Goal: Transaction & Acquisition: Book appointment/travel/reservation

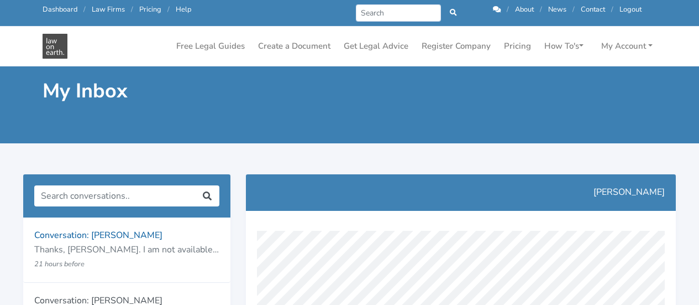
scroll to position [392, 0]
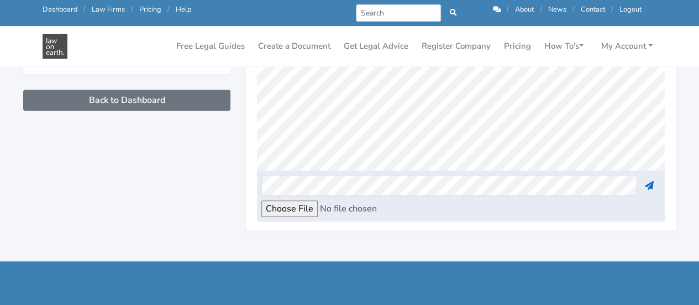
click at [54, 9] on link "Dashboard" at bounding box center [60, 9] width 35 height 10
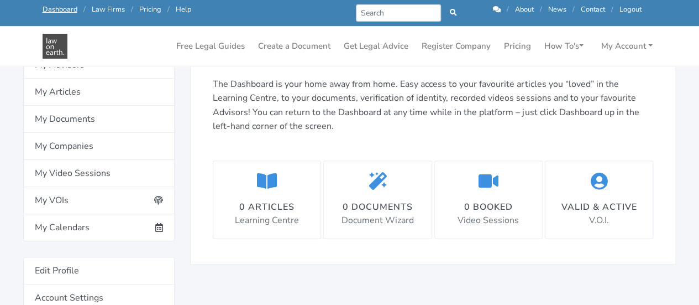
scroll to position [171, 0]
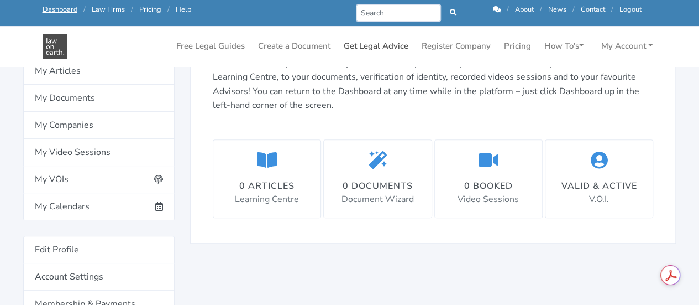
click at [370, 41] on link "Get Legal Advice" at bounding box center [376, 46] width 74 height 22
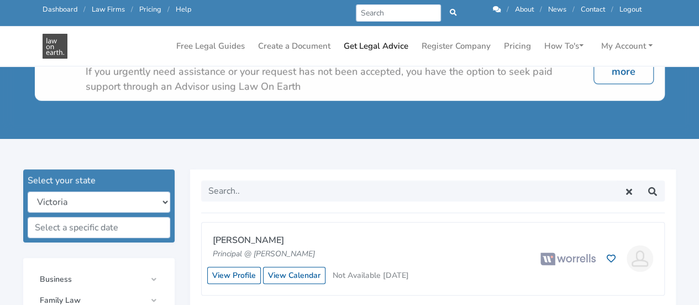
scroll to position [207, 0]
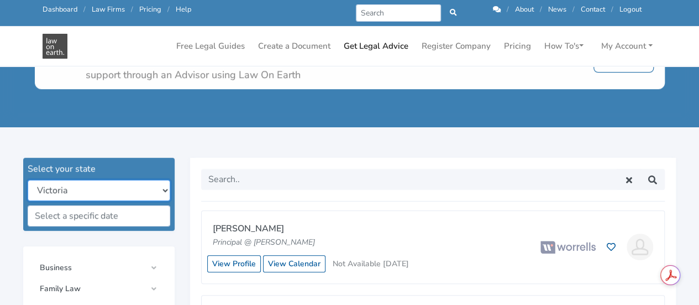
click at [158, 190] on select "New South Wales Queensland South Australia Tasmania Victoria Western Australia …" at bounding box center [99, 190] width 143 height 21
select select "all"
click at [28, 180] on select "New South Wales Queensland South Australia Tasmania Victoria Western Australia …" at bounding box center [99, 190] width 143 height 21
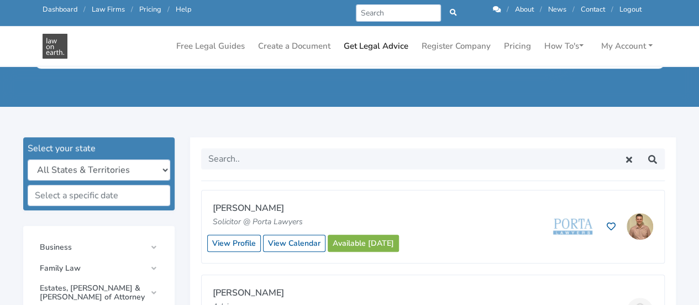
scroll to position [232, 0]
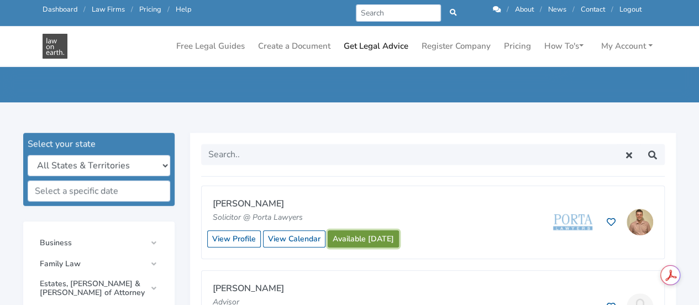
click at [359, 239] on link "Available [DATE]" at bounding box center [363, 238] width 71 height 17
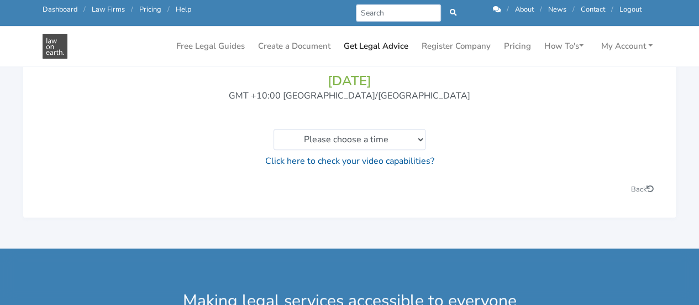
scroll to position [150, 0]
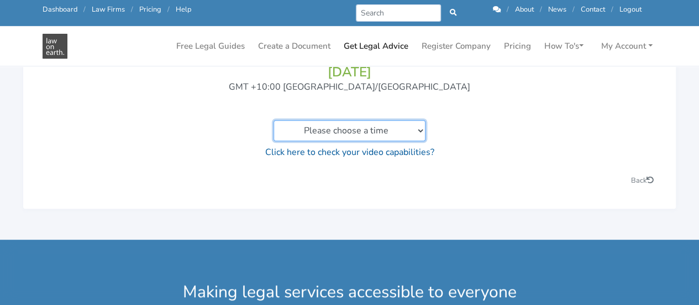
click at [416, 140] on select "Please choose a time 11:00am to 11:20am 11:20am to 11:40am 11:40am to 12:00pm 1…" at bounding box center [350, 130] width 152 height 21
click at [482, 111] on div "You are about to schedule a video call on 11/09/2025 GMT +10:00 Australia/Brisb…" at bounding box center [349, 97] width 609 height 125
click at [302, 153] on link "Click here to check your video capabilities?" at bounding box center [349, 152] width 169 height 12
click at [493, 10] on icon at bounding box center [497, 9] width 8 height 7
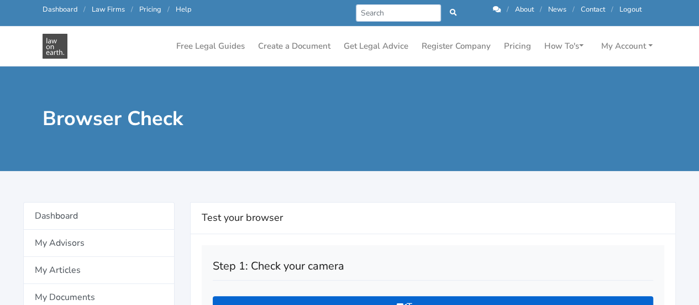
click at [374, 133] on div "Browser Check" at bounding box center [349, 118] width 699 height 104
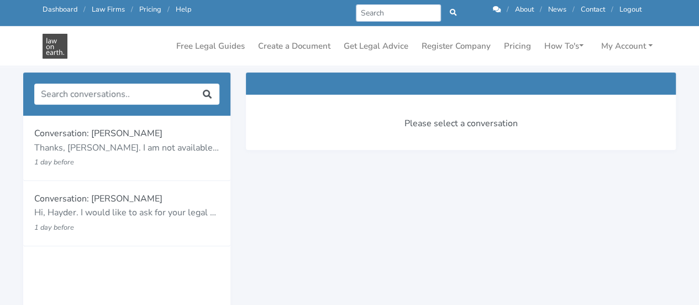
scroll to position [31, 0]
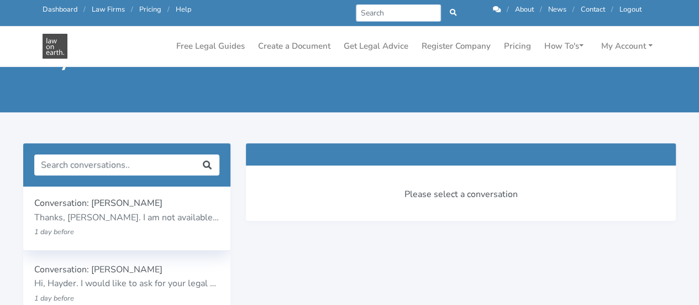
click at [125, 230] on p "1 day before" at bounding box center [110, 231] width 152 height 14
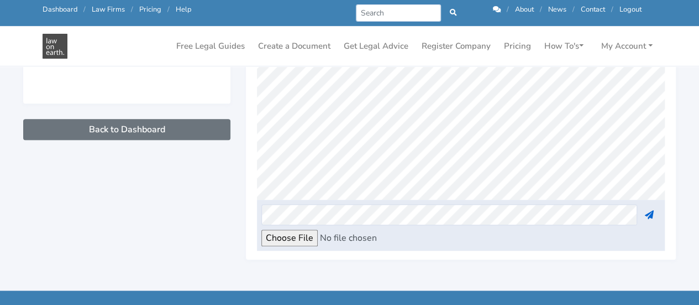
scroll to position [381, 0]
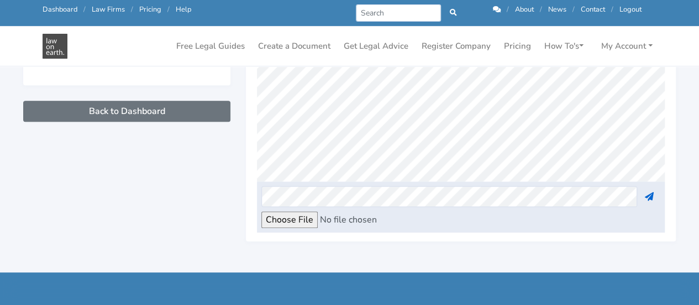
click at [292, 221] on input "file" at bounding box center [355, 219] width 188 height 17
click at [297, 223] on input "file" at bounding box center [355, 219] width 188 height 17
click at [302, 221] on input "file" at bounding box center [355, 219] width 188 height 17
click at [284, 222] on input "file" at bounding box center [355, 219] width 188 height 17
type input "C:\fakepath\R117240751168966-out11946521168967.pdf"
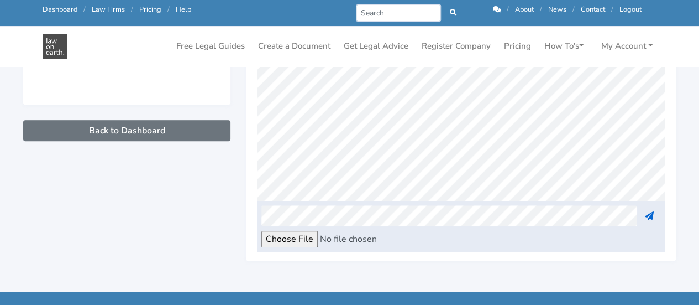
scroll to position [280, 0]
click at [297, 240] on input "file" at bounding box center [355, 238] width 188 height 17
type input "C:\fakepath\Events in the past.docx"
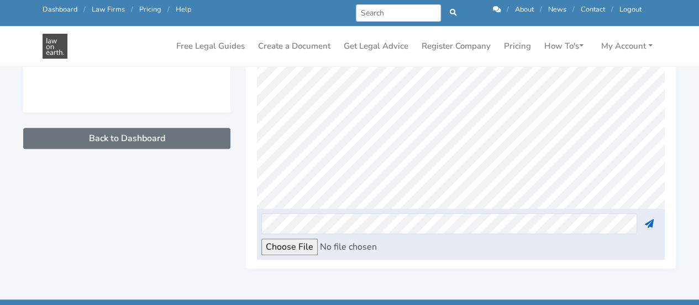
scroll to position [1114, 0]
click at [378, 41] on link "Get Legal Advice" at bounding box center [376, 46] width 74 height 22
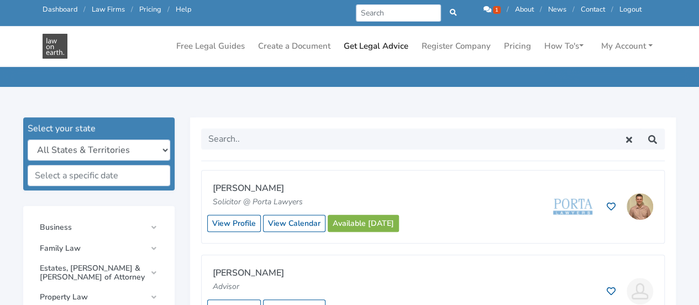
scroll to position [300, 0]
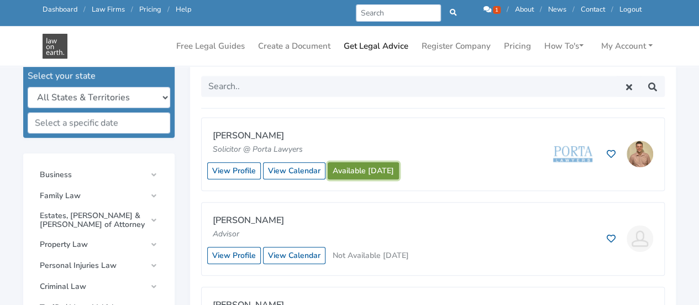
click at [366, 169] on link "Available today" at bounding box center [363, 170] width 71 height 17
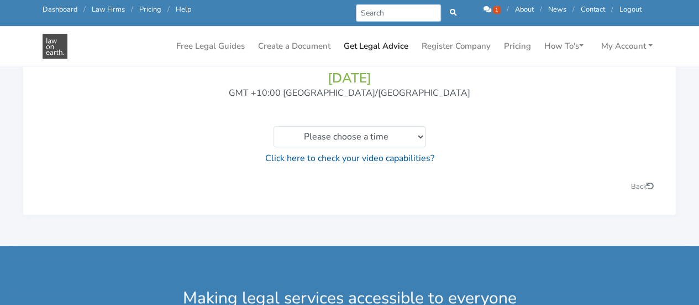
scroll to position [145, 0]
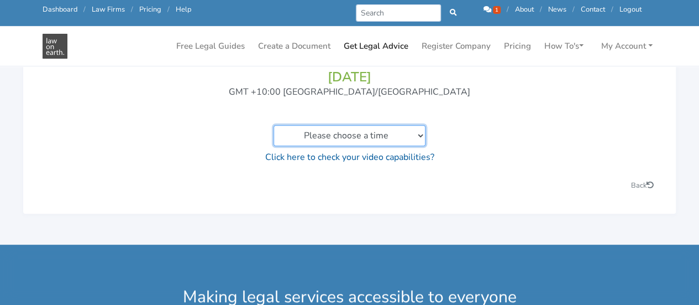
click at [418, 135] on select "Please choose a time 11:00am to 11:20am 11:20am to 11:40am 11:40am to 12:00pm 1…" at bounding box center [350, 135] width 152 height 21
select select "[URL][DOMAIN_NAME][PERSON_NAME]"
click at [274, 125] on select "Please choose a time 11:00am to 11:20am 11:20am to 11:40am 11:40am to 12:00pm 1…" at bounding box center [350, 135] width 152 height 21
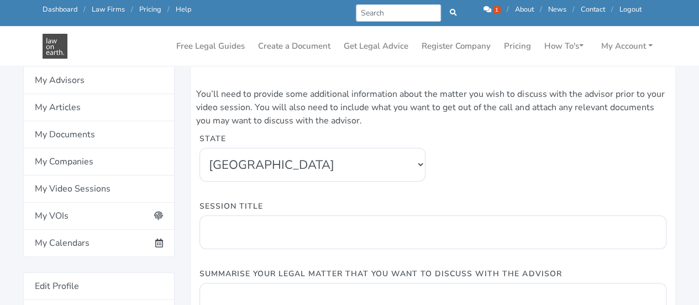
scroll to position [126, 0]
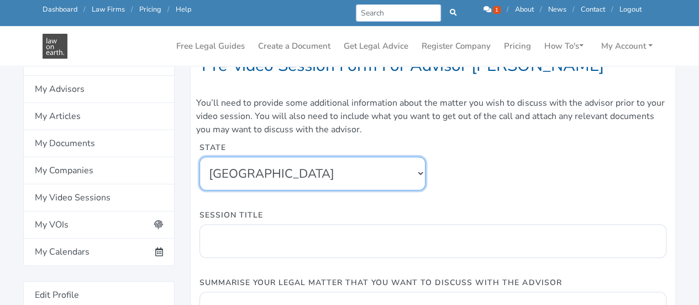
click at [418, 175] on select "[GEOGRAPHIC_DATA] [GEOGRAPHIC_DATA] [GEOGRAPHIC_DATA] [GEOGRAPHIC_DATA] [GEOGRA…" at bounding box center [313, 173] width 226 height 34
select select "5"
click at [200, 156] on select "[GEOGRAPHIC_DATA] [GEOGRAPHIC_DATA] [GEOGRAPHIC_DATA] [GEOGRAPHIC_DATA] [GEOGRA…" at bounding box center [313, 173] width 226 height 34
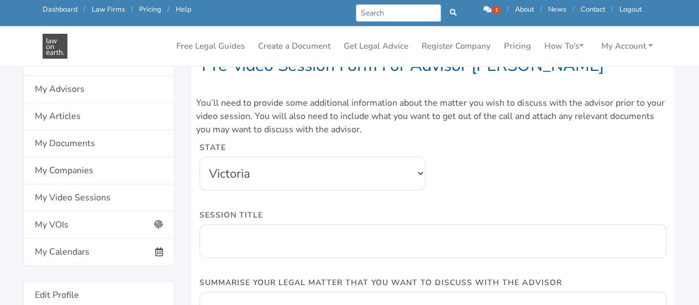
click at [435, 153] on div "State [GEOGRAPHIC_DATA] [GEOGRAPHIC_DATA] [GEOGRAPHIC_DATA] [GEOGRAPHIC_DATA] […" at bounding box center [433, 173] width 483 height 67
click at [469, 171] on div "State [GEOGRAPHIC_DATA] [GEOGRAPHIC_DATA] [GEOGRAPHIC_DATA] [GEOGRAPHIC_DATA] […" at bounding box center [433, 173] width 483 height 67
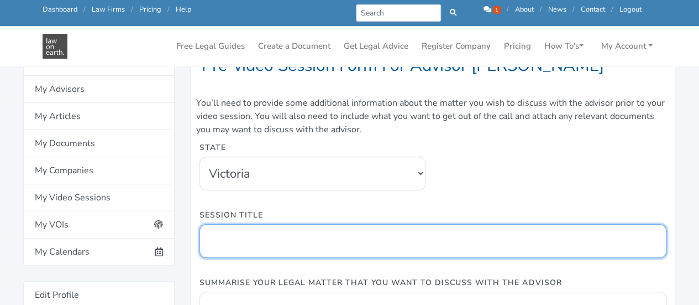
click at [373, 237] on input "Session Title" at bounding box center [433, 241] width 467 height 34
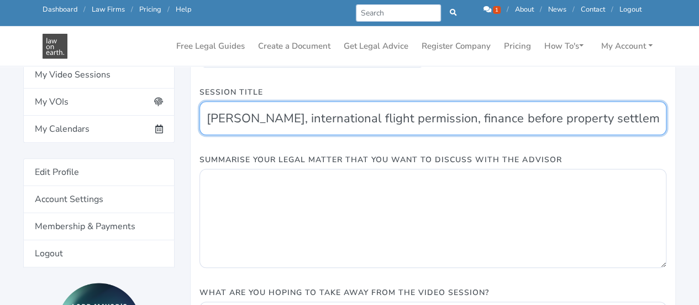
scroll to position [262, 0]
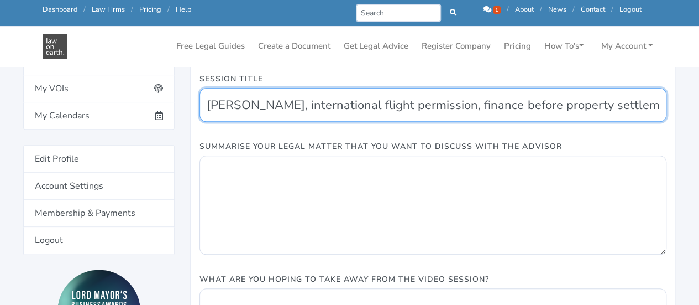
type input "[PERSON_NAME], international flight permission, finance before property settlem…"
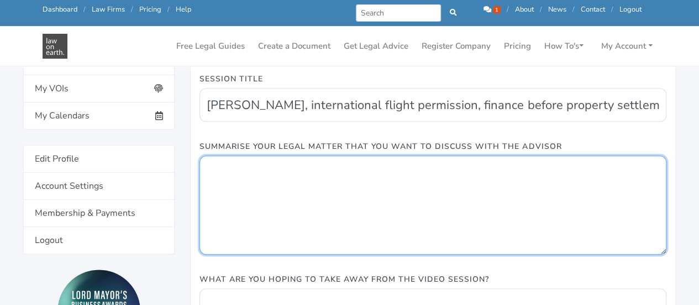
click at [388, 192] on textarea "Summarise Your Legal Matter That You Want To Discuss With The Advisor" at bounding box center [433, 204] width 467 height 99
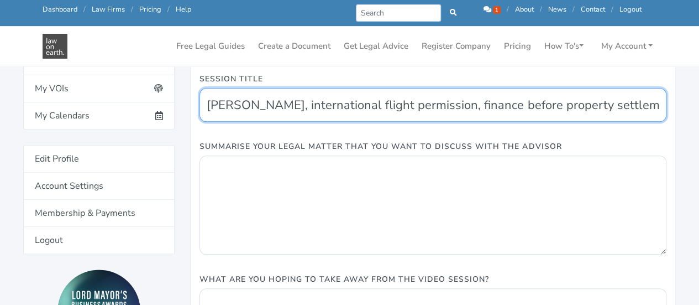
drag, startPoint x: 657, startPoint y: 106, endPoint x: 185, endPoint y: 90, distance: 472.9
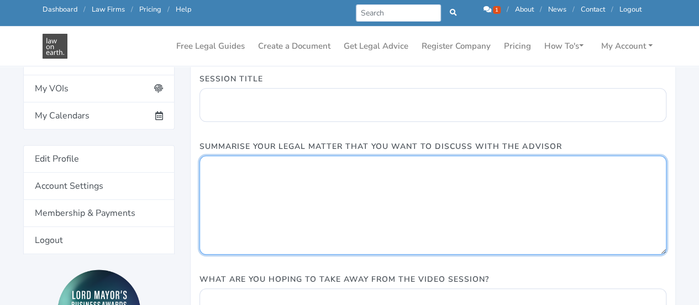
click at [215, 173] on textarea "Summarise Your Legal Matter That You Want To Discuss With The Advisor" at bounding box center [433, 204] width 467 height 99
paste textarea "[PERSON_NAME], international flight permission, finance before property settlem…"
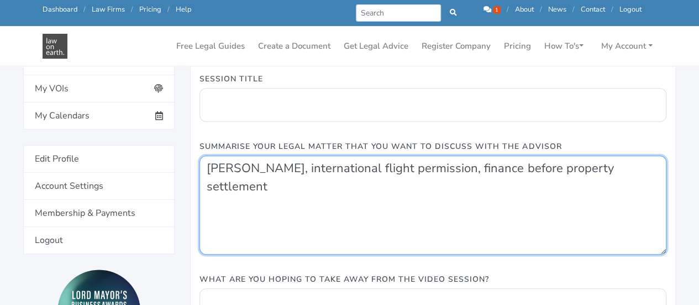
type textarea "[PERSON_NAME], international flight permission, finance before property settlem…"
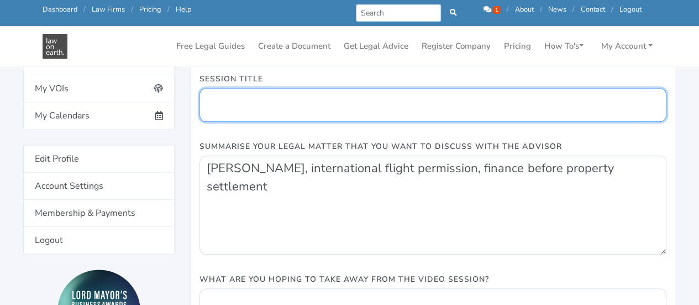
click at [261, 108] on input "Session Title" at bounding box center [433, 105] width 467 height 34
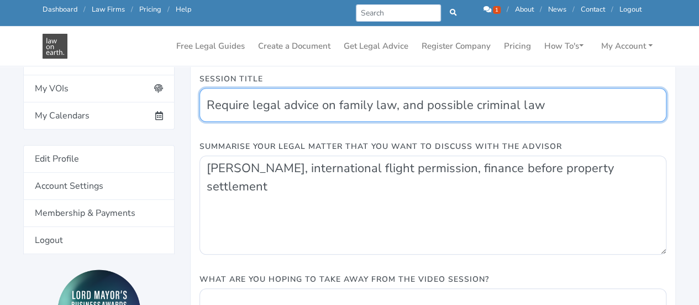
type input "Require legal advice on family law, and possible criminal law"
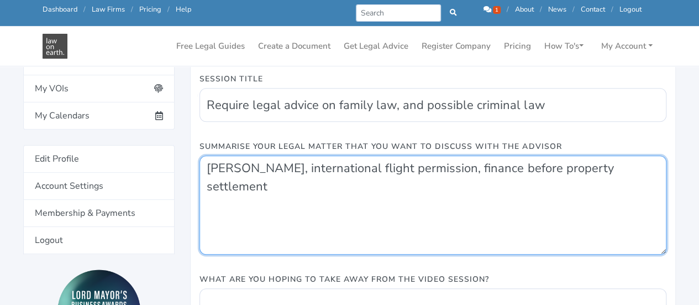
click at [249, 182] on textarea "[PERSON_NAME], international flight permission, finance before property settlem…" at bounding box center [433, 204] width 467 height 99
click at [645, 172] on textarea "[PERSON_NAME], international flight permission, finance before property settlem…" at bounding box center [433, 204] width 467 height 99
type textarea "[PERSON_NAME], international flight permission, finance before property settlem…"
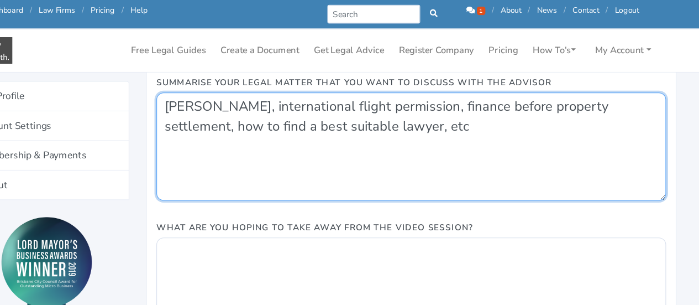
scroll to position [319, 0]
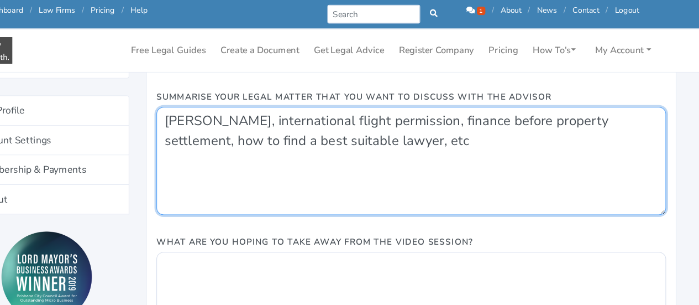
drag, startPoint x: 436, startPoint y: 130, endPoint x: 205, endPoint y: 116, distance: 230.9
click at [205, 116] on textarea "[PERSON_NAME], international flight permission, finance before property settlem…" at bounding box center [433, 147] width 467 height 99
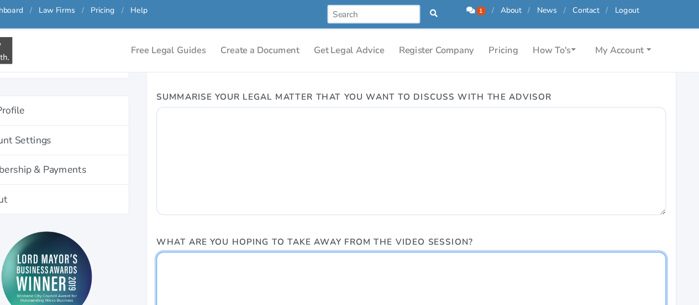
click at [231, 237] on textarea "What are you hoping to take away from the video session?" at bounding box center [433, 279] width 467 height 99
paste textarea "[PERSON_NAME], international flight permission, finance before property settlem…"
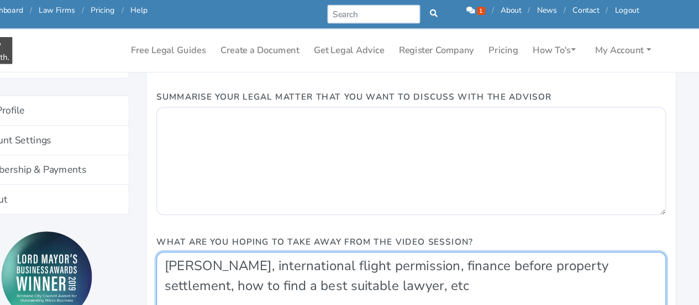
type textarea "[PERSON_NAME], international flight permission, finance before property settlem…"
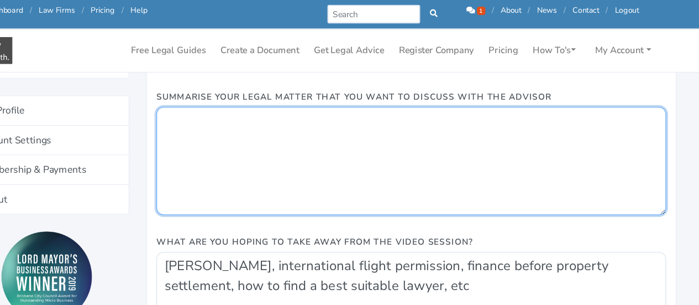
click at [254, 120] on textarea "Summarise Your Legal Matter That You Want To Discuss With The Advisor" at bounding box center [433, 147] width 467 height 99
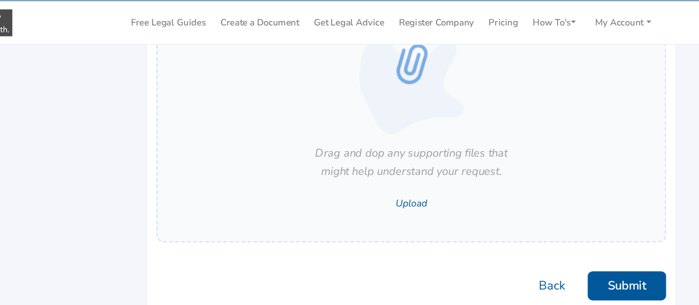
scroll to position [664, 0]
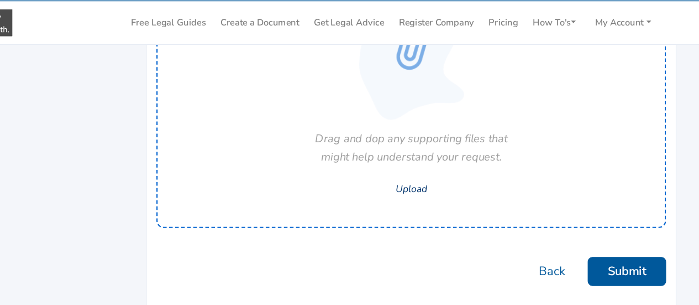
type textarea "[PERSON_NAME] final hearing on [DATE] (due to family violence), my ex has been …"
click at [432, 203] on p "Upload" at bounding box center [433, 199] width 443 height 14
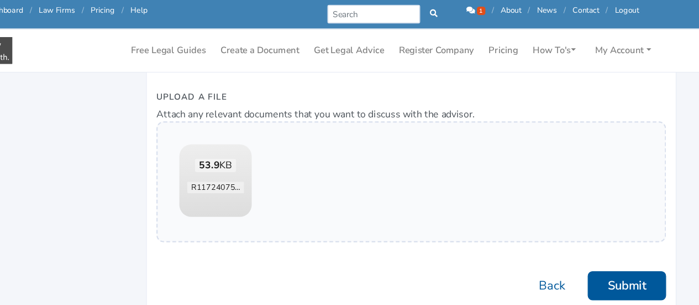
scroll to position [575, 0]
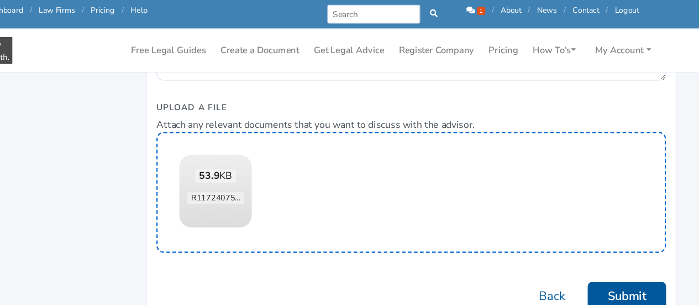
click at [459, 177] on div "Drag and dop any supporting files that might help understand your request. Uplo…" at bounding box center [433, 175] width 467 height 111
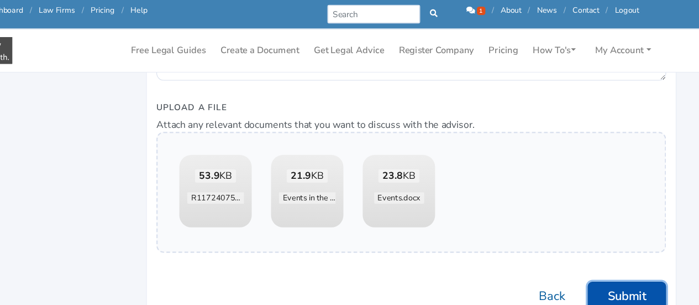
click at [620, 268] on button "Submit" at bounding box center [631, 271] width 72 height 27
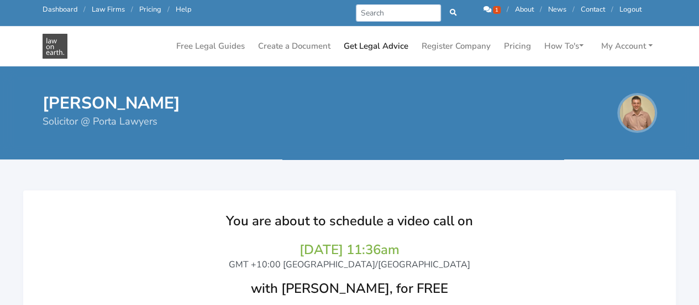
click at [619, 271] on div "You are about to schedule a video call on 11/09/2025 at 11:36am GMT +10:00 Aust…" at bounding box center [349, 281] width 631 height 161
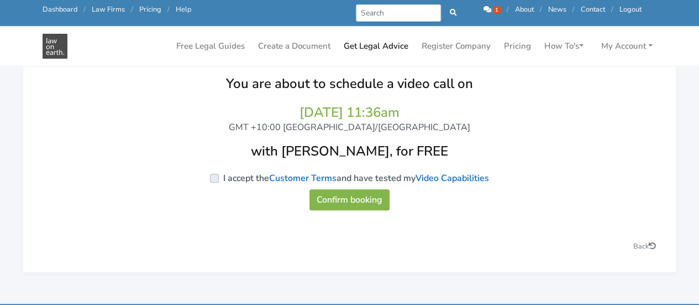
scroll to position [111, 0]
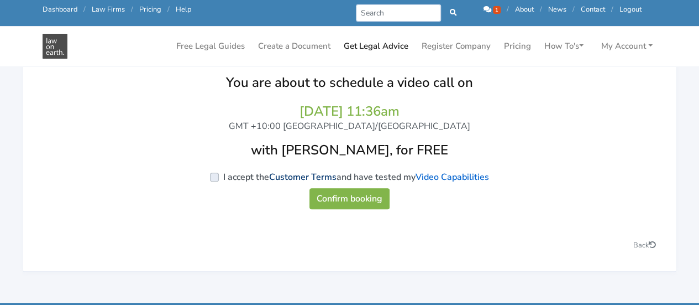
click at [298, 173] on link "Customer Terms" at bounding box center [302, 177] width 67 height 12
click at [223, 173] on label "I accept the Customer Terms and have tested my Video Capabilities" at bounding box center [356, 176] width 266 height 13
click at [54, 173] on input "I accept the Customer Terms and have tested my Video Capabilities" at bounding box center [49, 175] width 9 height 11
checkbox input "true"
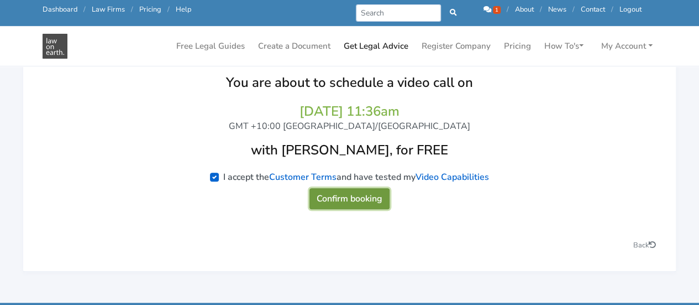
click at [362, 190] on button "Confirm booking" at bounding box center [350, 198] width 80 height 21
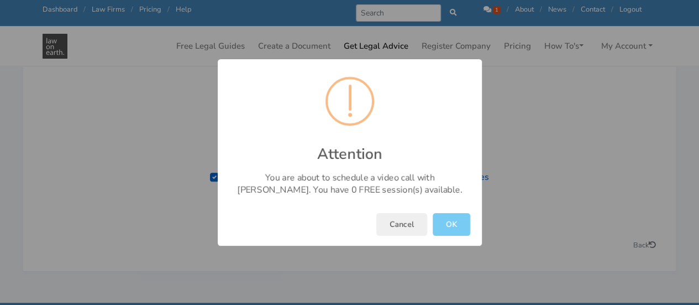
click at [461, 225] on button "OK" at bounding box center [452, 224] width 38 height 23
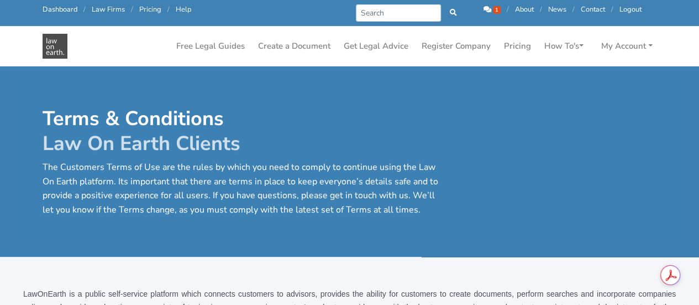
click at [298, 173] on p "The Customers Terms of Use are the rules by which you need to comply to continu…" at bounding box center [245, 188] width 405 height 56
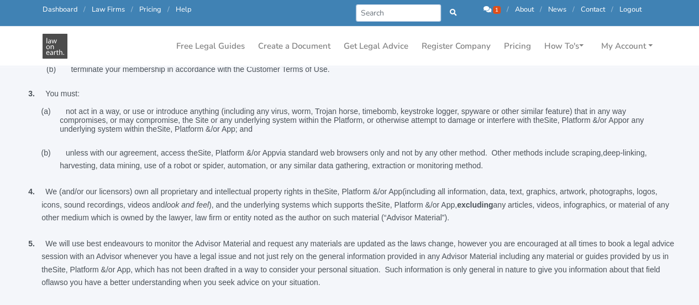
scroll to position [641, 0]
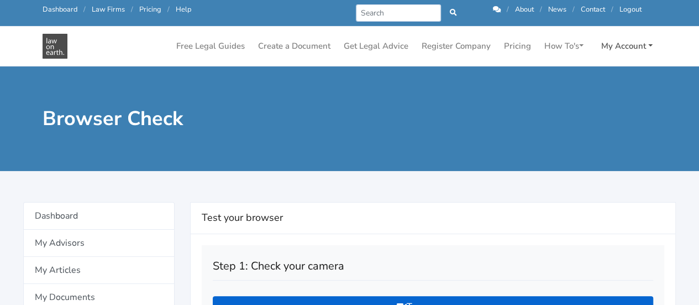
drag, startPoint x: 0, startPoint y: 0, endPoint x: 599, endPoint y: 49, distance: 601.2
click at [599, 49] on link "My Account" at bounding box center [627, 46] width 60 height 22
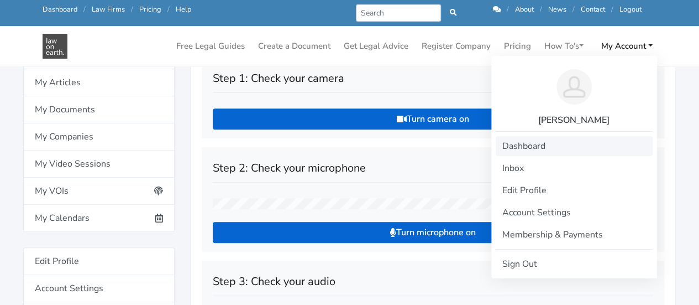
scroll to position [163, 0]
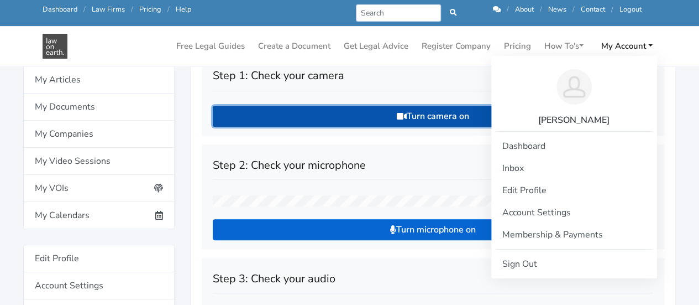
click at [431, 113] on button "Turn camera on" at bounding box center [433, 116] width 441 height 21
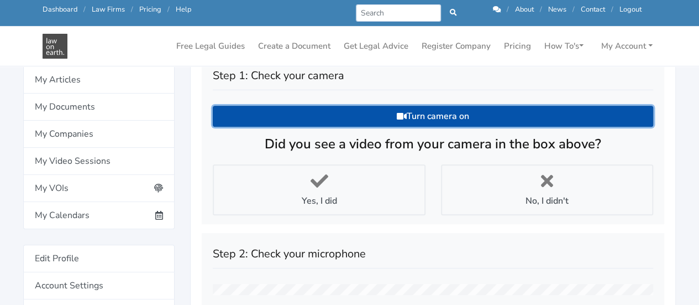
click at [431, 113] on button "Turn camera on" at bounding box center [433, 116] width 441 height 21
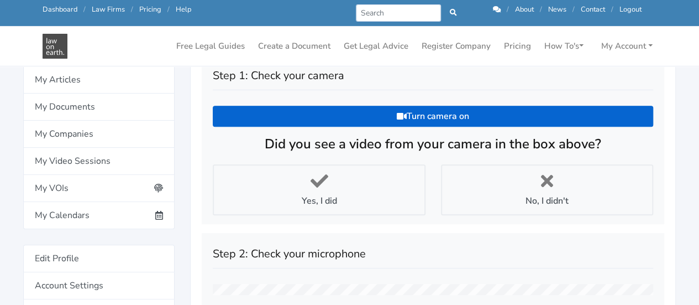
click at [364, 218] on div "Step 1: Check your camera Turn camera on Did you see a video from your camera i…" at bounding box center [433, 139] width 463 height 169
click at [343, 185] on span "Yes, I did" at bounding box center [319, 189] width 197 height 35
click at [222, 175] on input "Yes, I did" at bounding box center [217, 169] width 9 height 11
radio input "true"
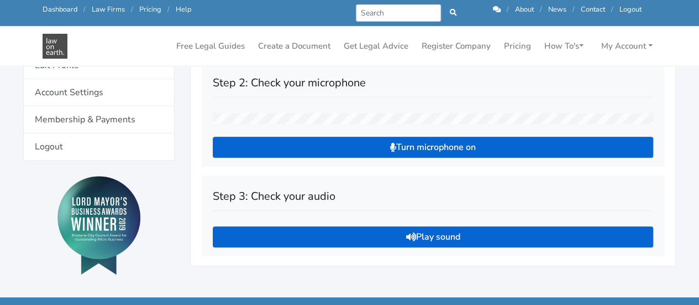
scroll to position [358, 0]
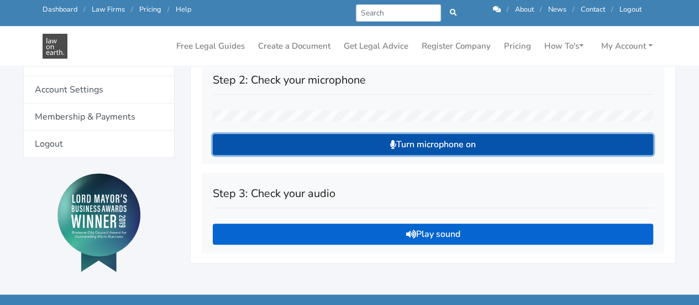
click at [469, 143] on button "Turn microphone on" at bounding box center [433, 144] width 441 height 21
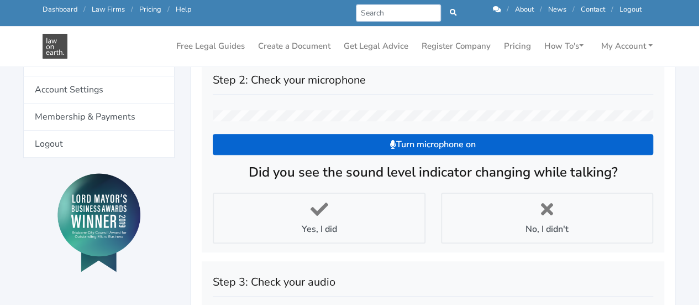
click at [400, 171] on h3 "Did you see the sound level indicator changing while talking?" at bounding box center [433, 172] width 441 height 17
drag, startPoint x: 277, startPoint y: 135, endPoint x: 383, endPoint y: 86, distance: 117.0
click at [383, 86] on h2 "Step 2: Check your microphone" at bounding box center [433, 82] width 441 height 24
click at [327, 91] on h2 "Step 2: Check your microphone" at bounding box center [433, 82] width 441 height 24
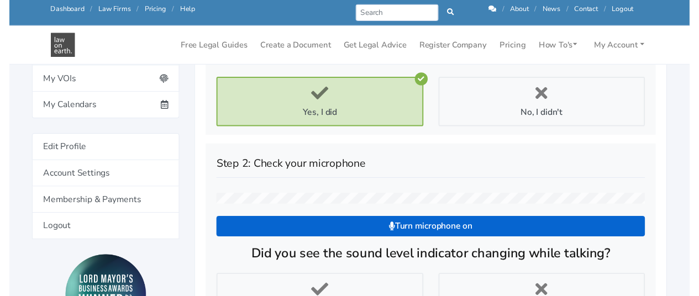
scroll to position [248, 0]
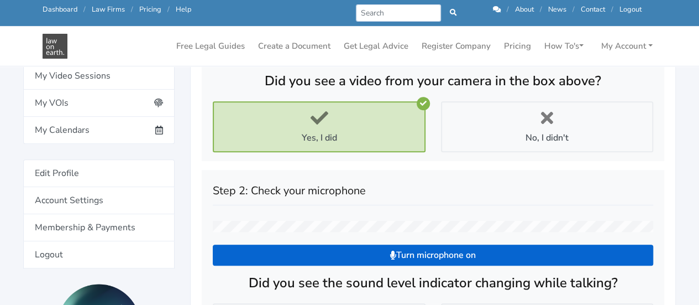
click at [322, 112] on icon at bounding box center [319, 118] width 18 height 18
click at [222, 112] on input "Yes, I did" at bounding box center [217, 106] width 9 height 11
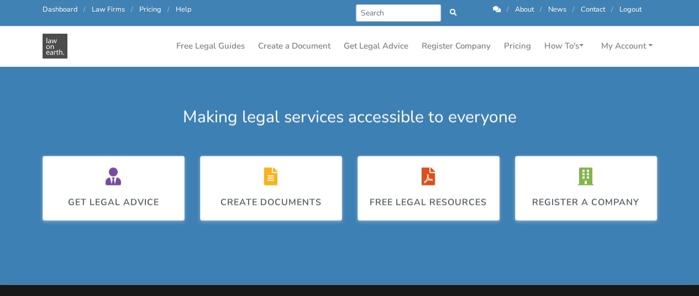
scroll to position [781, 0]
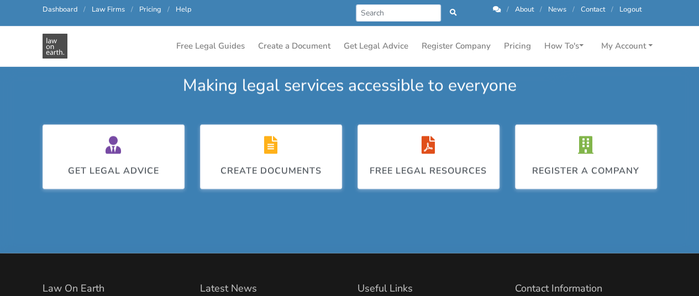
radio input "true"
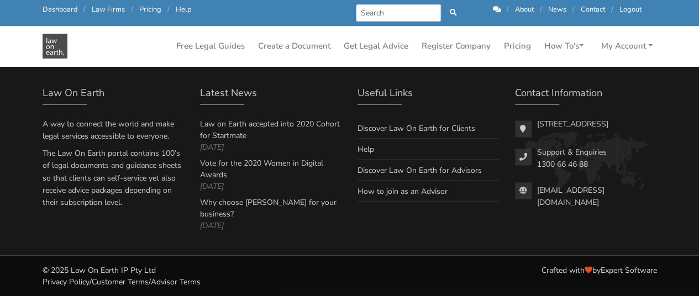
scroll to position [912, 0]
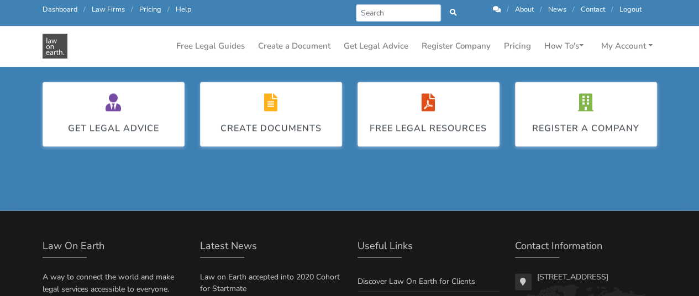
radio input "true"
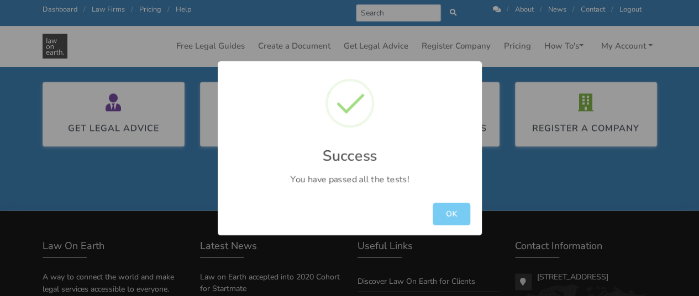
click at [450, 208] on button "OK" at bounding box center [452, 214] width 38 height 23
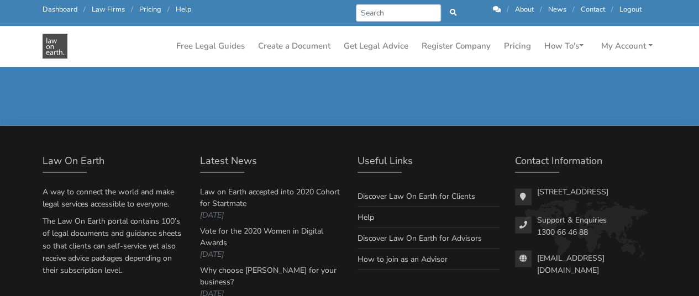
scroll to position [944, 0]
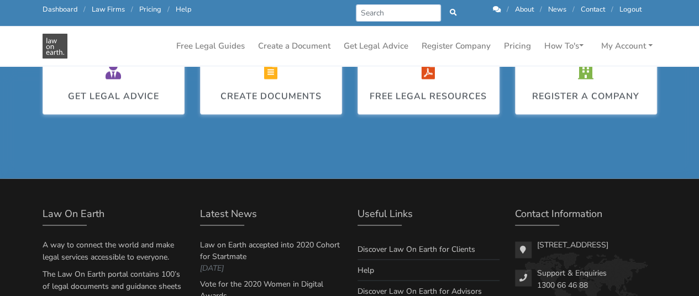
drag, startPoint x: 488, startPoint y: 109, endPoint x: 486, endPoint y: 117, distance: 7.4
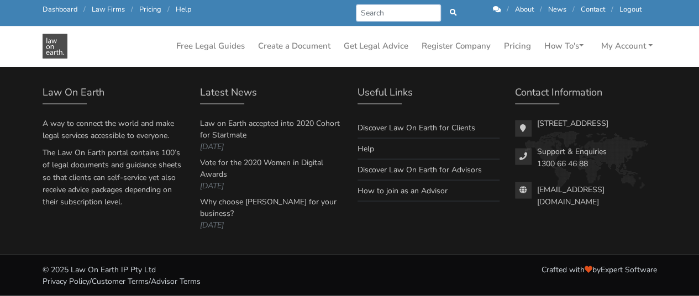
scroll to position [1198, 0]
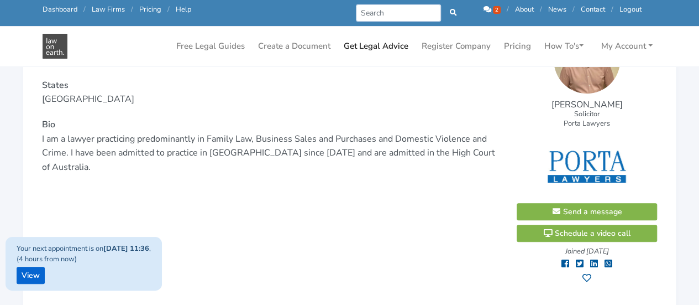
scroll to position [222, 0]
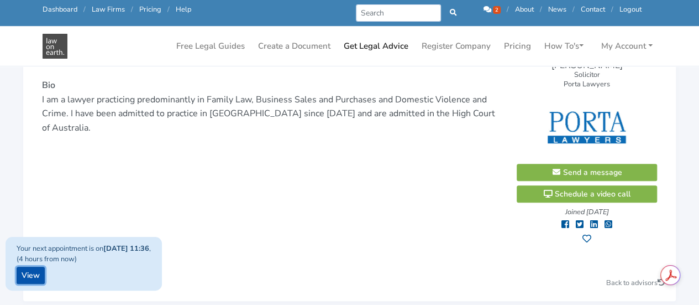
click at [36, 279] on link "View" at bounding box center [31, 274] width 28 height 17
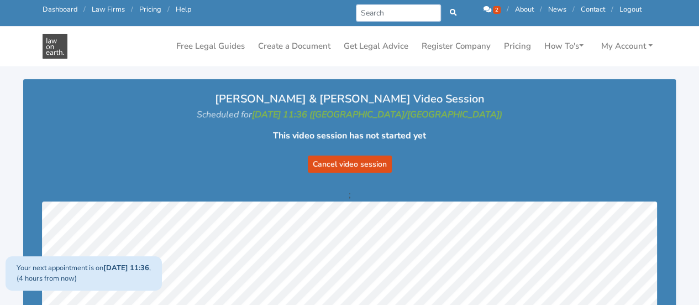
scroll to position [87, 0]
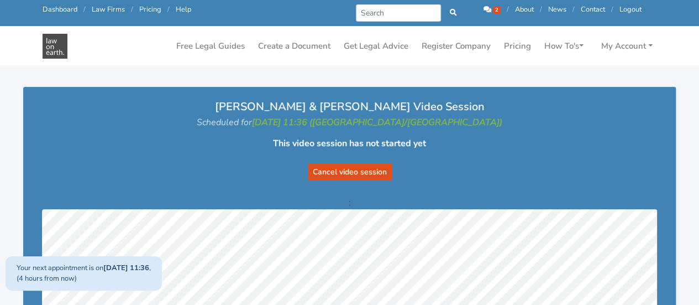
click at [490, 6] on link "2" at bounding box center [493, 9] width 19 height 10
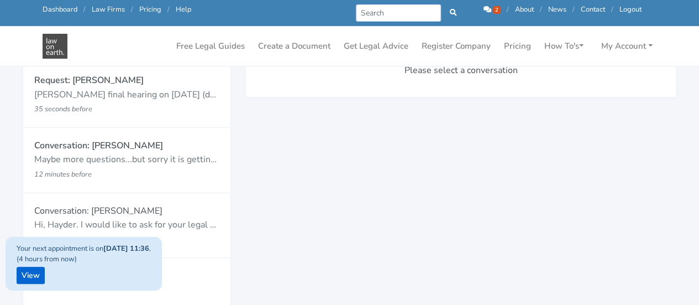
scroll to position [163, 0]
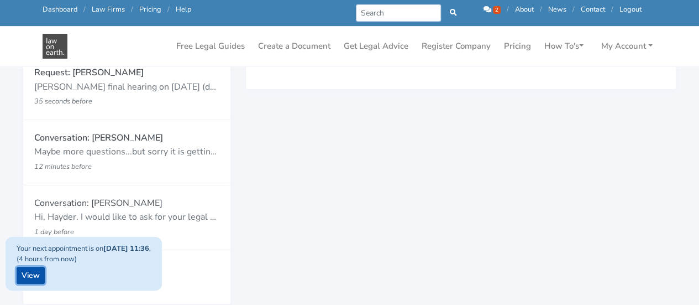
click at [30, 275] on link "View" at bounding box center [31, 274] width 28 height 17
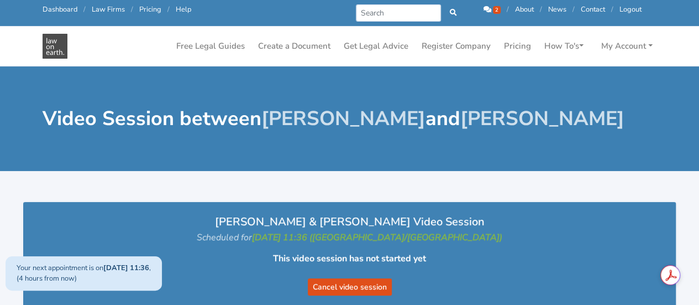
click at [600, 265] on form "Cancel video session" at bounding box center [349, 280] width 609 height 30
click at [484, 4] on link "2" at bounding box center [493, 9] width 19 height 10
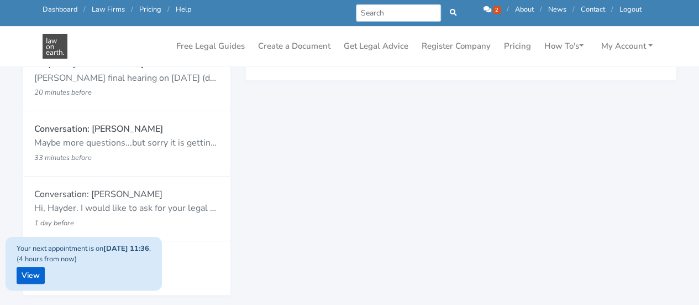
scroll to position [121, 0]
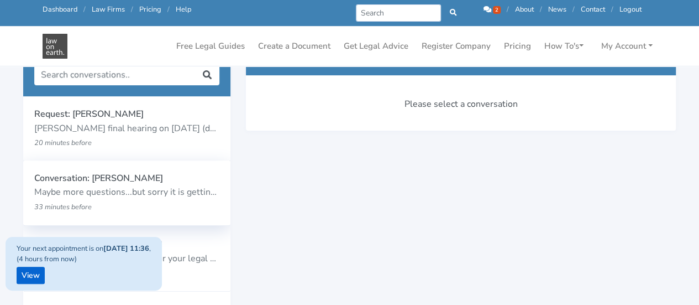
click at [104, 189] on p "Maybe more questions...but sorry it is getting too long. I will book a session …" at bounding box center [126, 192] width 185 height 14
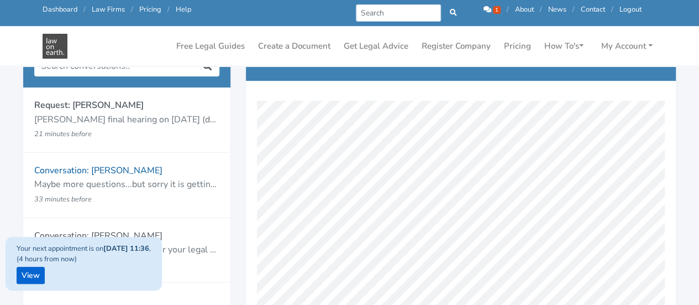
scroll to position [128, 0]
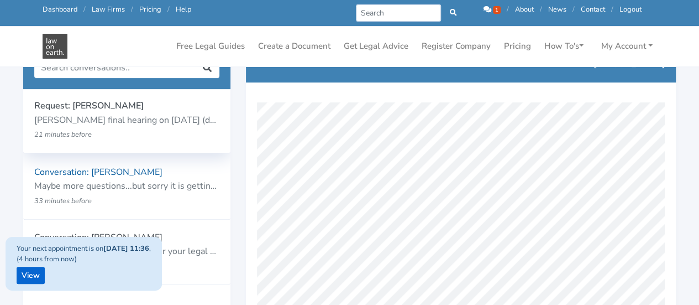
click at [130, 119] on p "[PERSON_NAME] final hearing on [DATE] (due to family violence), my ex has been …" at bounding box center [126, 120] width 185 height 14
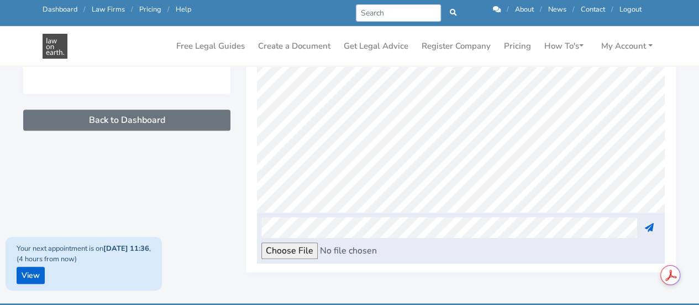
scroll to position [198, 0]
